Goal: Information Seeking & Learning: Learn about a topic

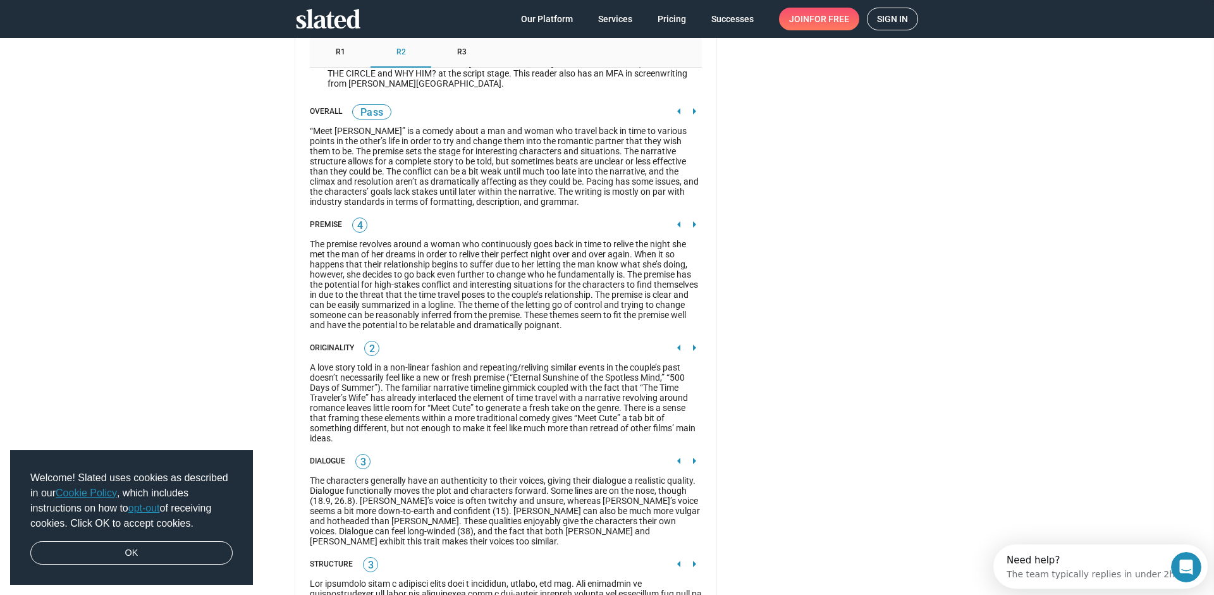
scroll to position [1969, 0]
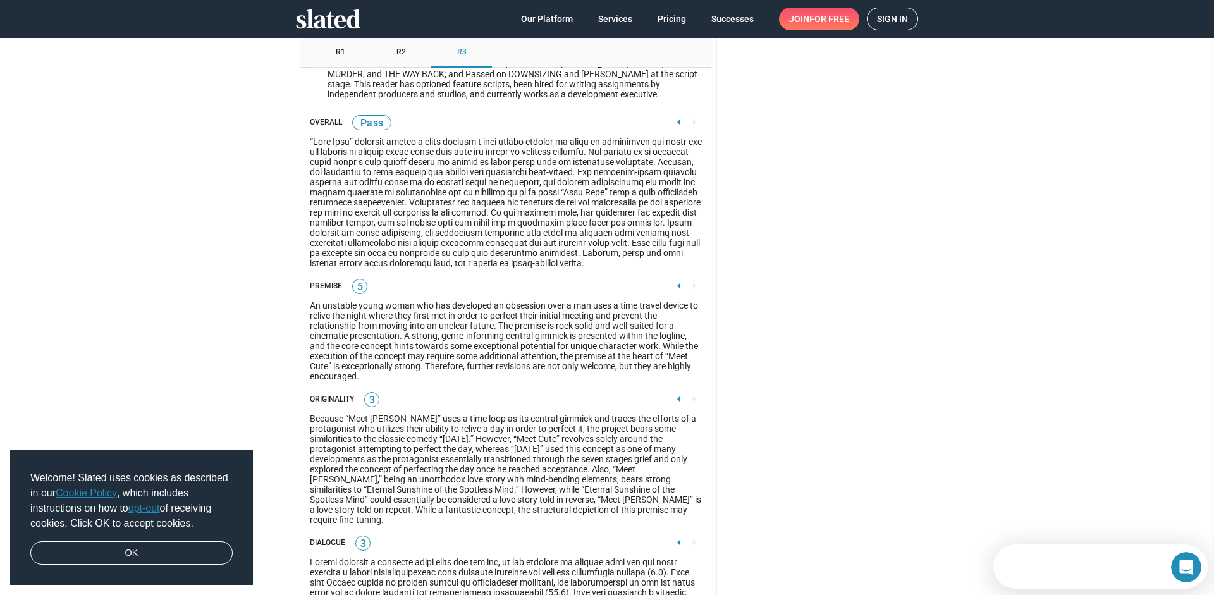
scroll to position [1979, 0]
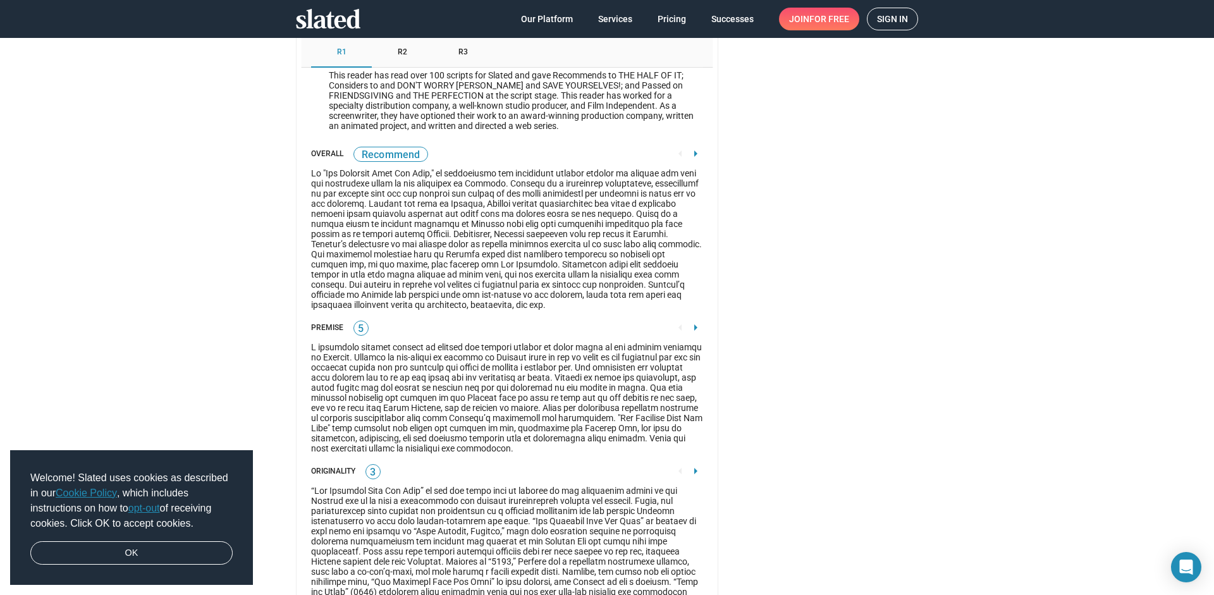
scroll to position [1882, 0]
